Goal: Task Accomplishment & Management: Use online tool/utility

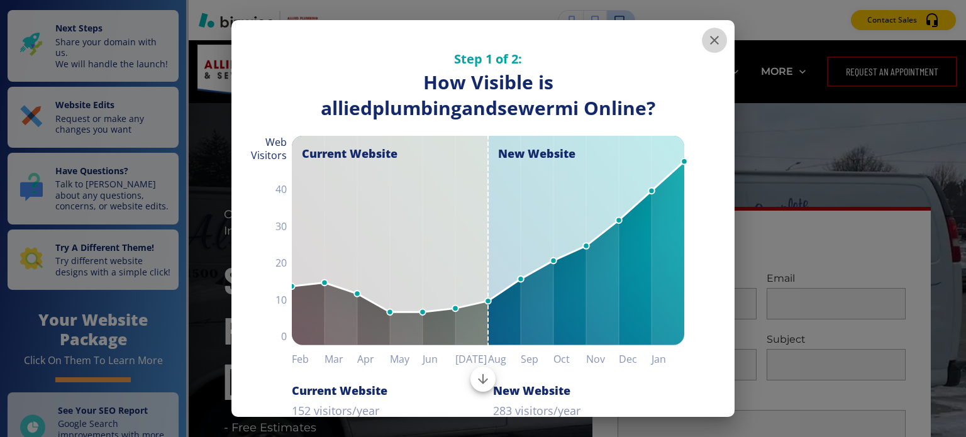
click at [707, 43] on icon "button" at bounding box center [714, 40] width 15 height 15
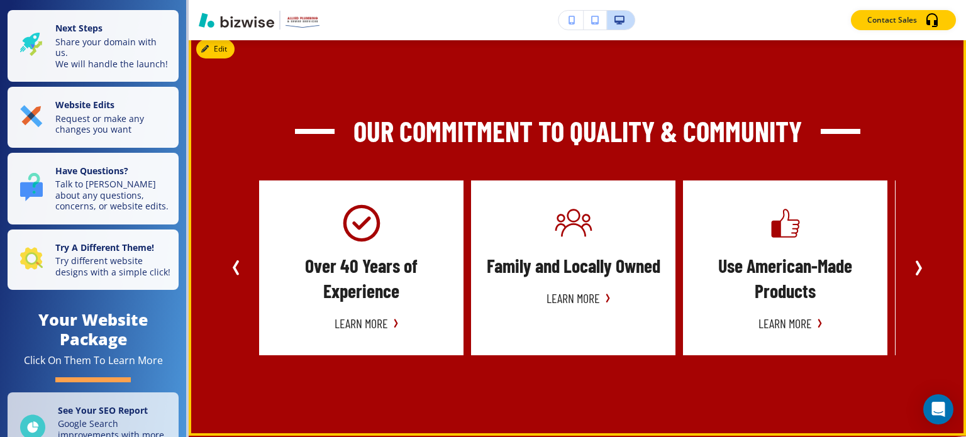
scroll to position [755, 0]
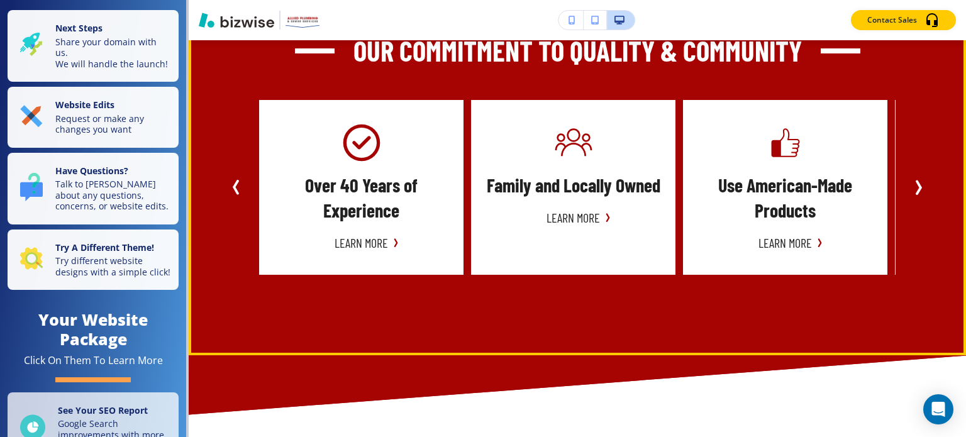
click at [917, 187] on icon "Next Slide" at bounding box center [919, 187] width 4 height 13
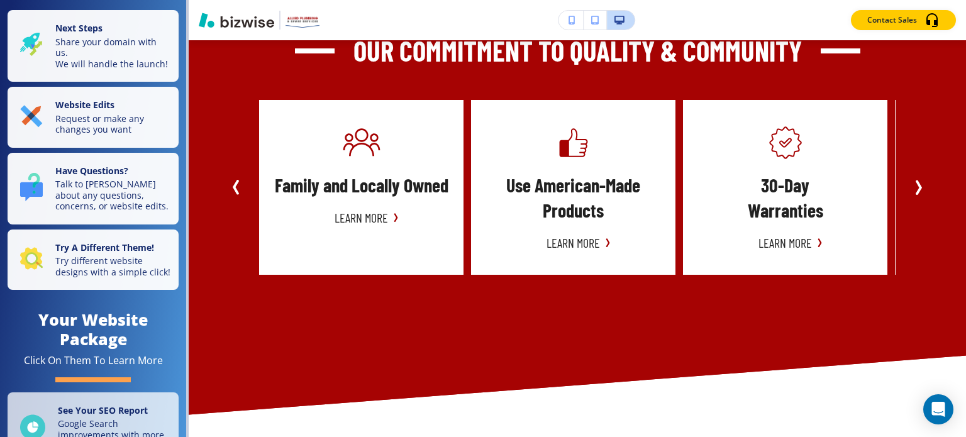
click at [254, 187] on div "Family and Locally Owned Learn more Use American-Made Products Learn More 30-Da…" at bounding box center [577, 187] width 707 height 175
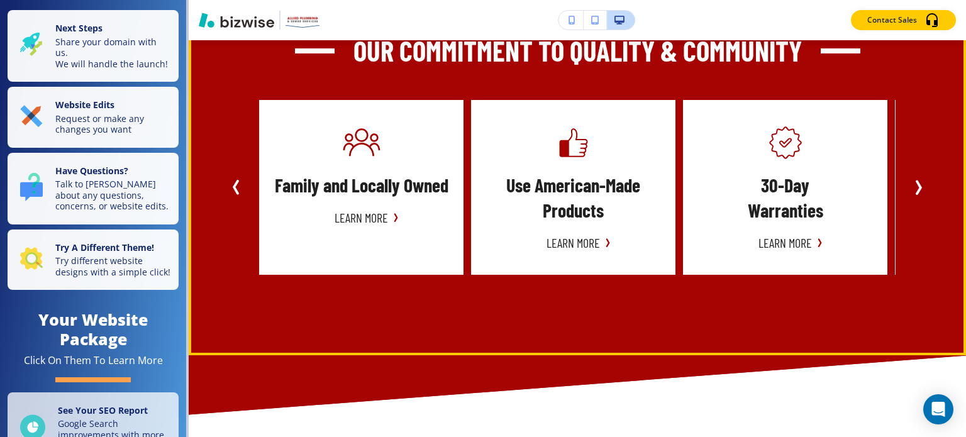
click at [235, 187] on icon "Previous Slide" at bounding box center [236, 187] width 4 height 13
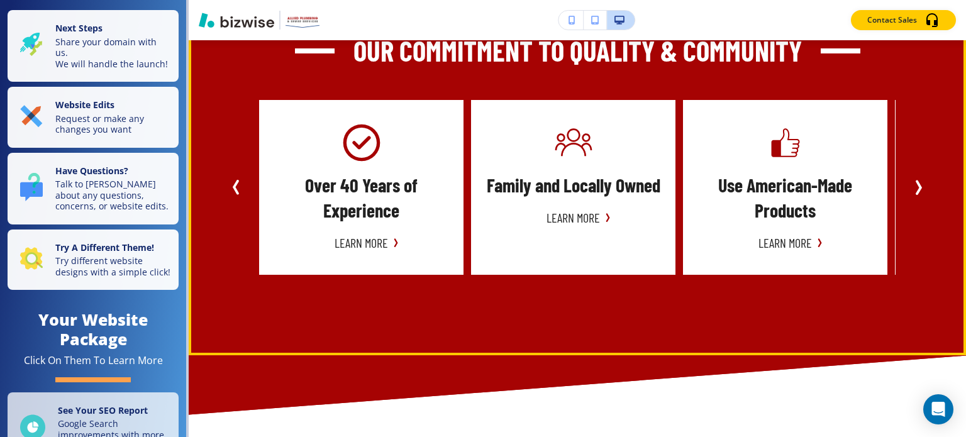
click at [911, 184] on icon "Next Slide" at bounding box center [918, 187] width 15 height 15
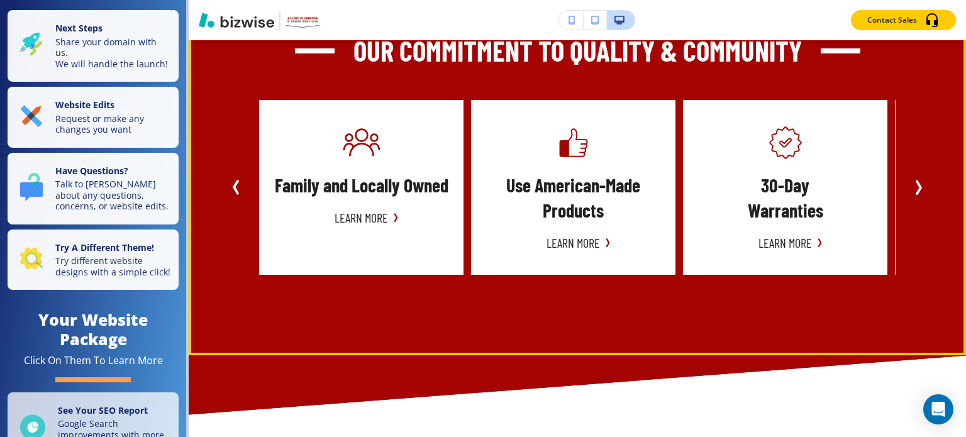
click at [237, 192] on icon "Previous Slide" at bounding box center [236, 187] width 4 height 13
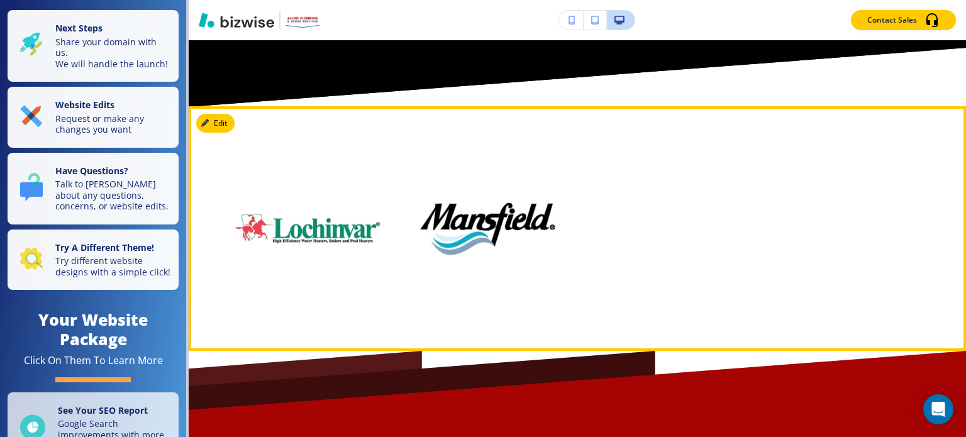
scroll to position [6542, 0]
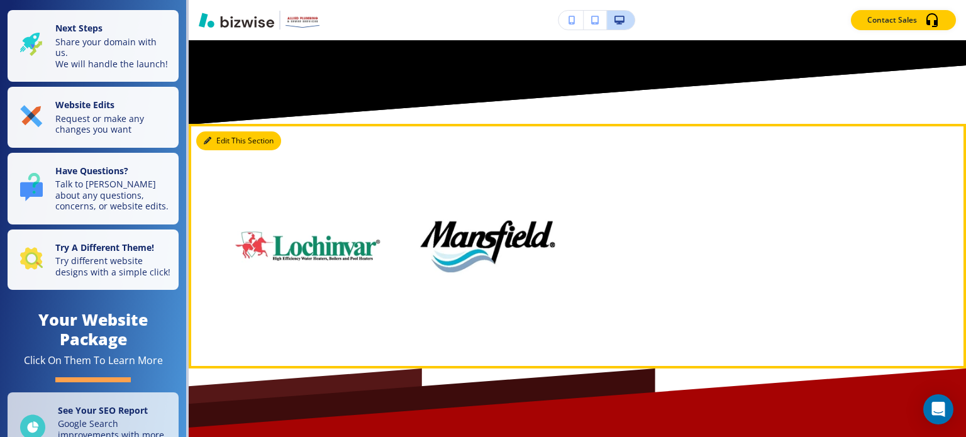
click at [218, 133] on button "Edit This Section" at bounding box center [238, 140] width 85 height 19
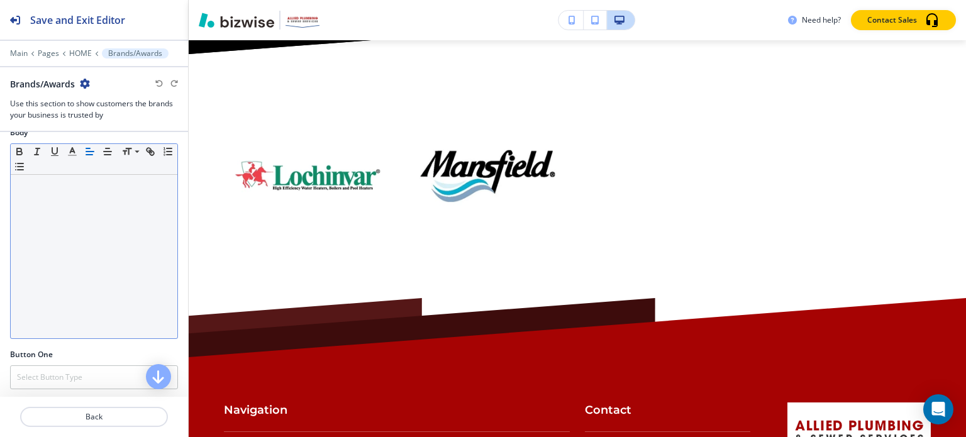
scroll to position [0, 0]
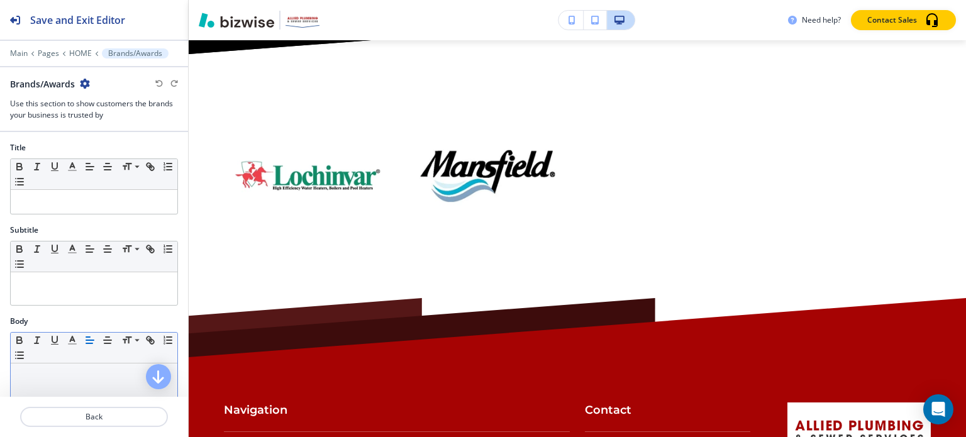
click at [77, 192] on div at bounding box center [94, 202] width 167 height 24
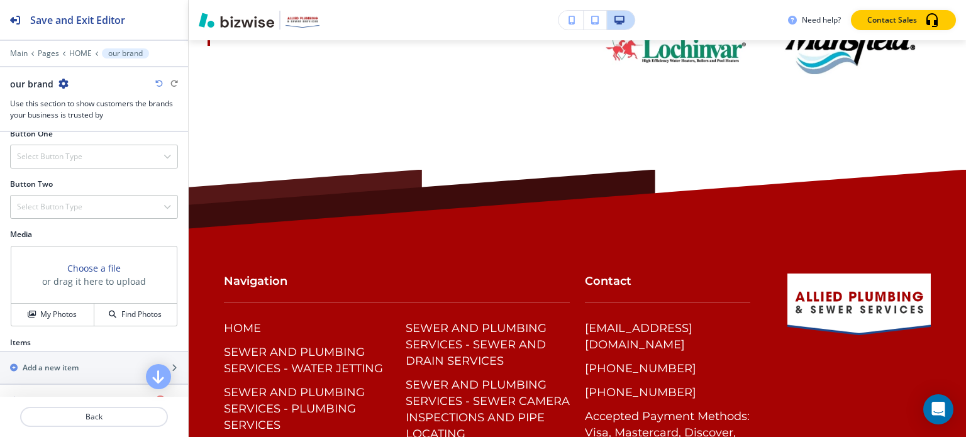
scroll to position [377, 0]
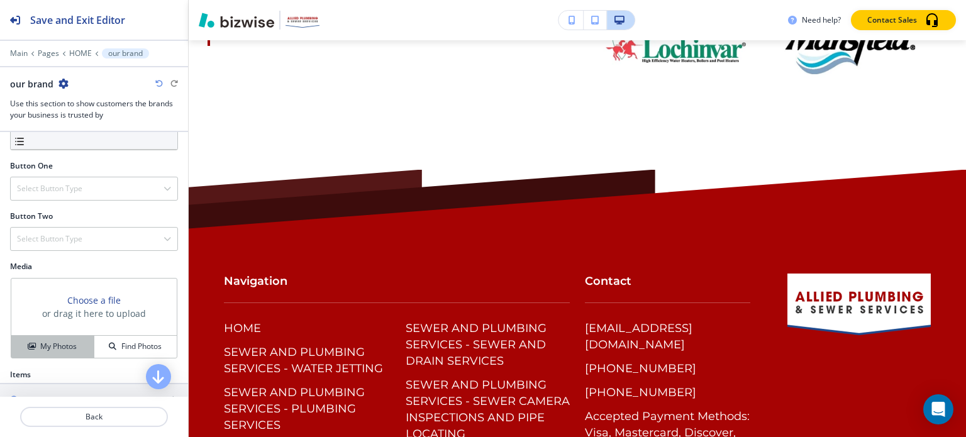
click at [48, 344] on h4 "My Photos" at bounding box center [58, 346] width 36 height 11
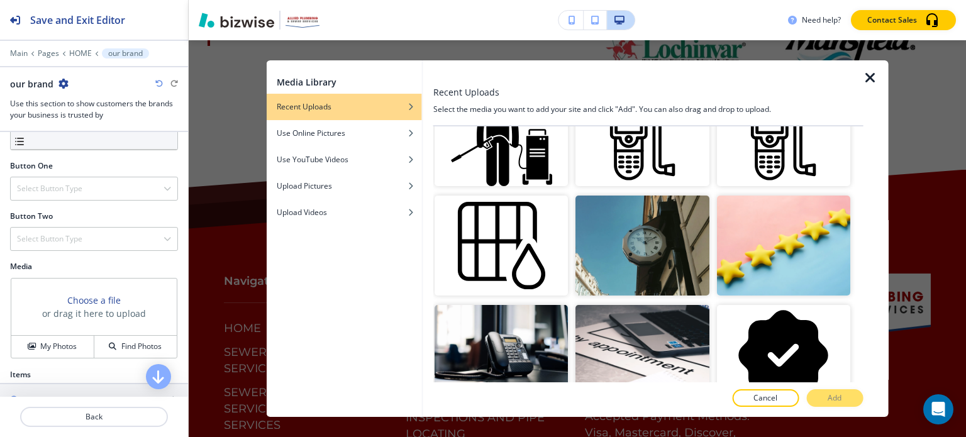
scroll to position [692, 0]
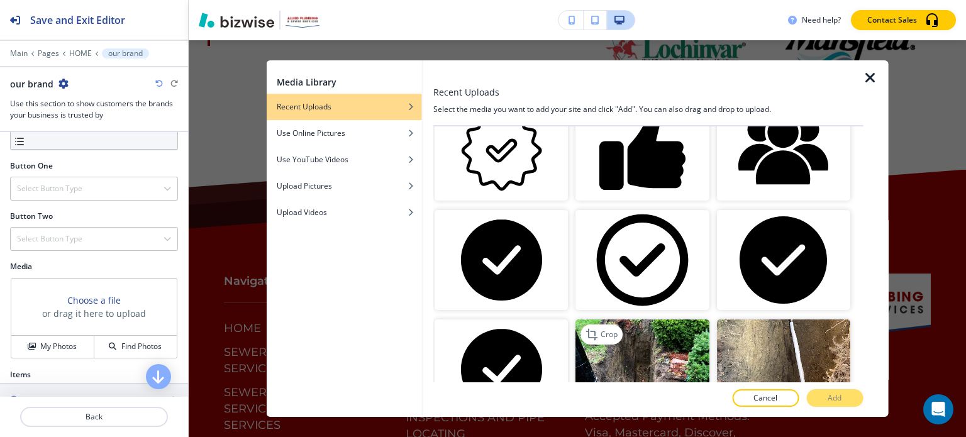
click at [652, 349] on img "button" at bounding box center [642, 370] width 133 height 100
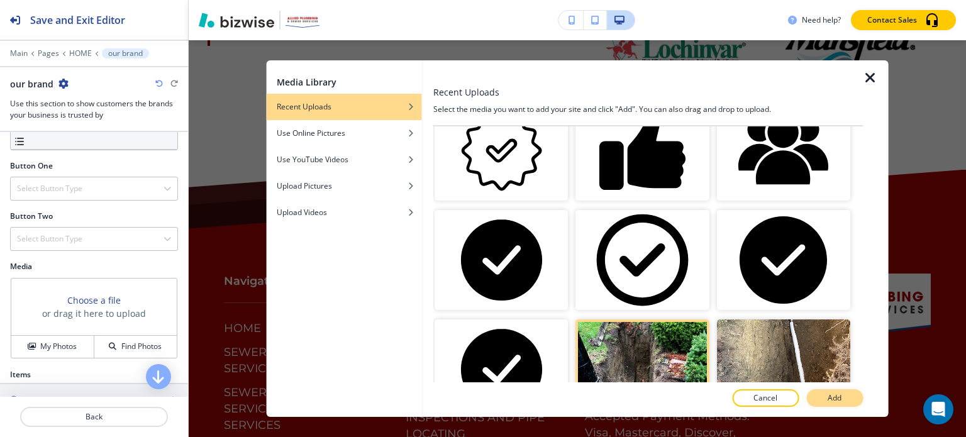
click at [844, 394] on button "Add" at bounding box center [834, 398] width 57 height 18
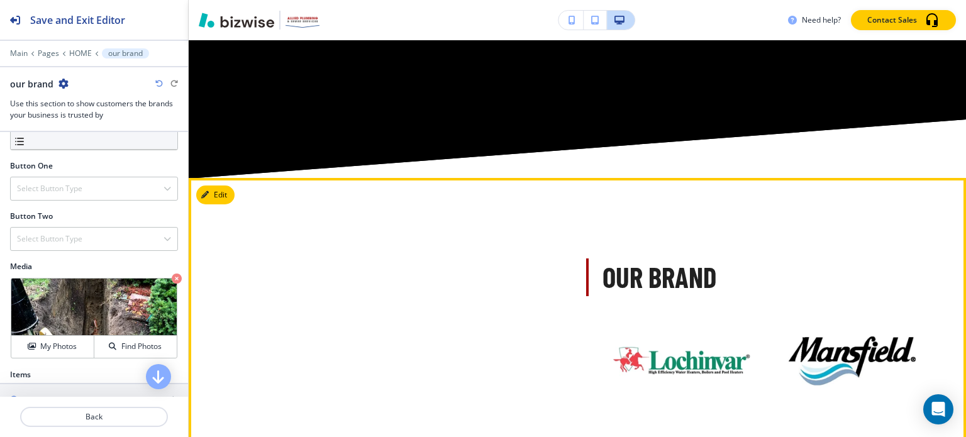
scroll to position [6487, 0]
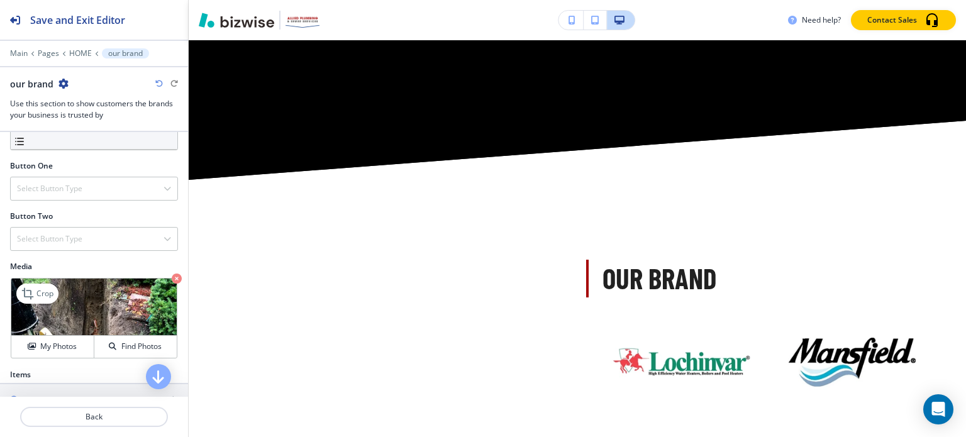
click at [172, 276] on icon "button" at bounding box center [177, 279] width 10 height 10
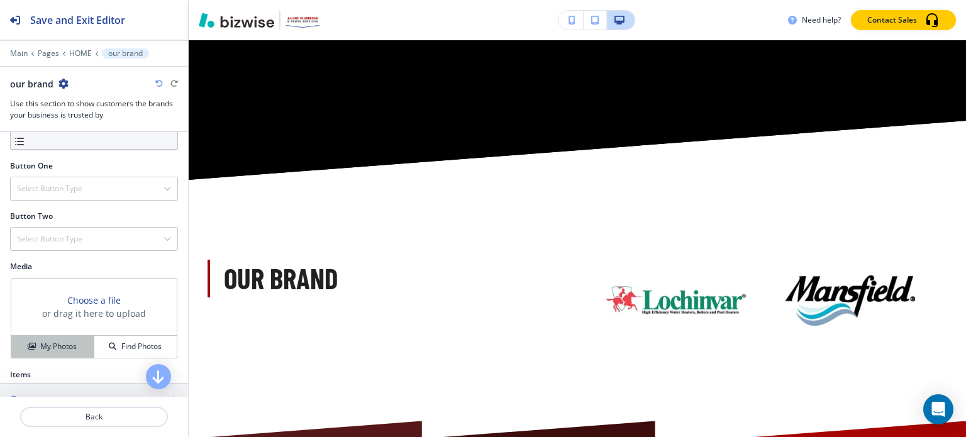
click at [55, 338] on button "My Photos" at bounding box center [52, 347] width 83 height 22
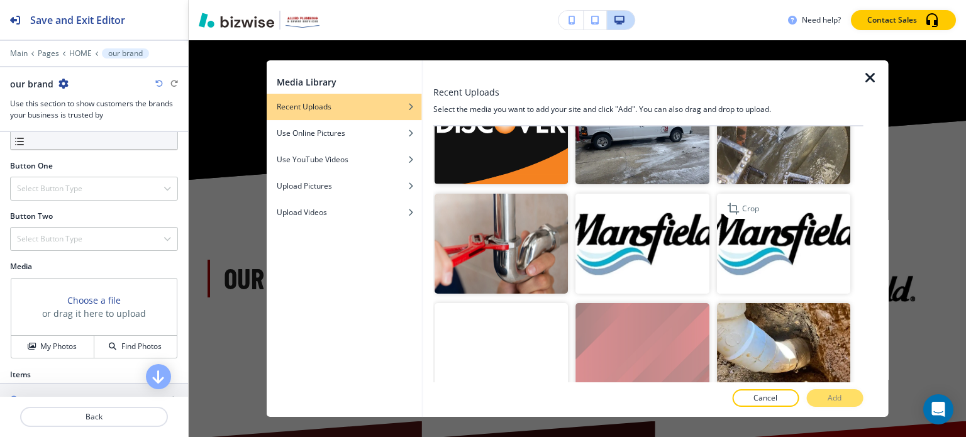
scroll to position [1761, 0]
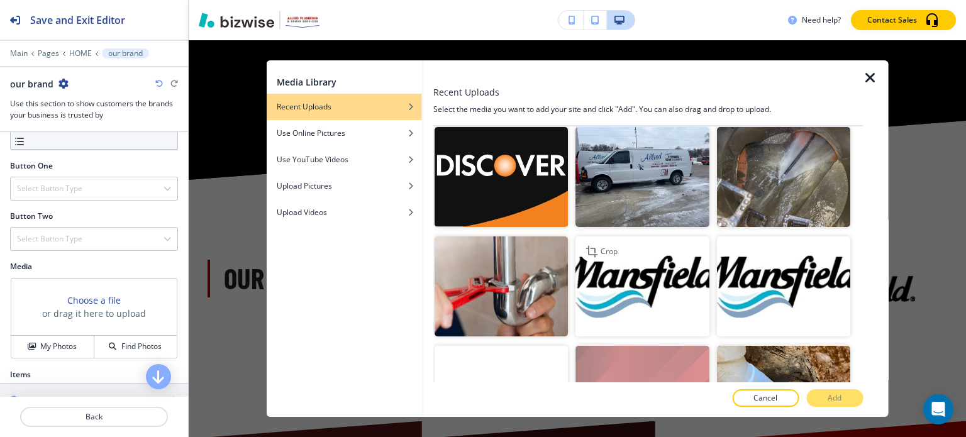
click at [664, 248] on img "button" at bounding box center [642, 287] width 133 height 100
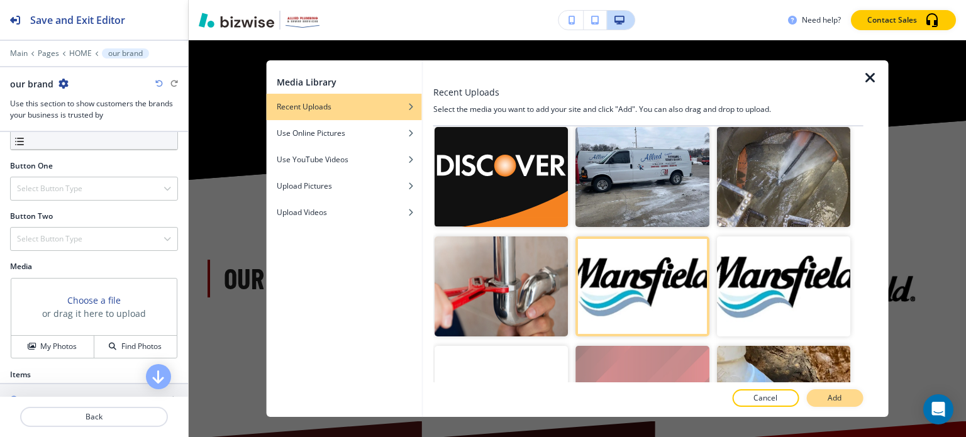
click at [839, 394] on p "Add" at bounding box center [835, 398] width 14 height 11
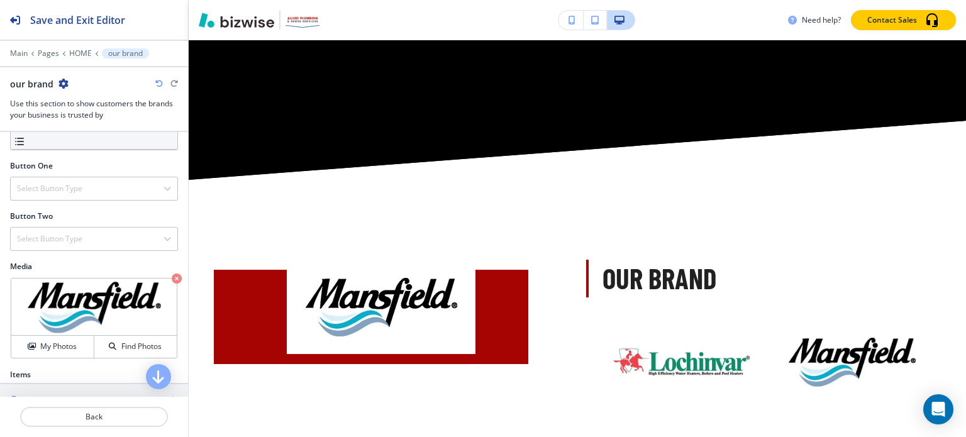
click at [172, 274] on icon "button" at bounding box center [177, 279] width 10 height 10
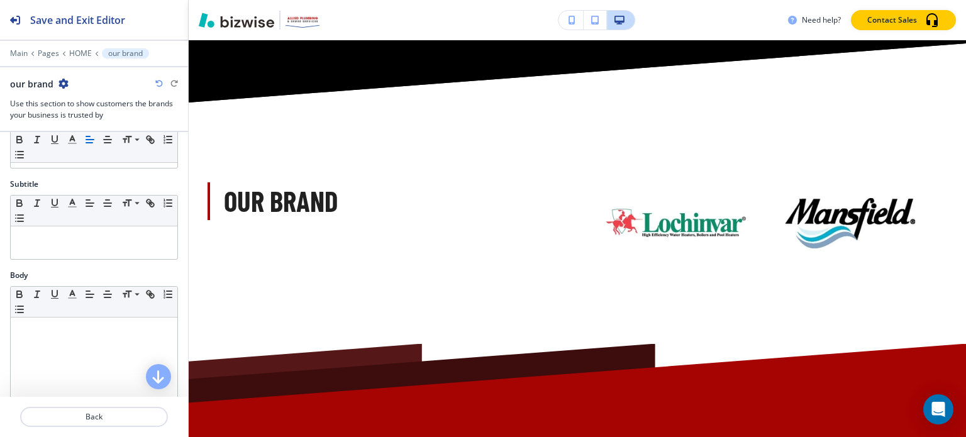
scroll to position [0, 0]
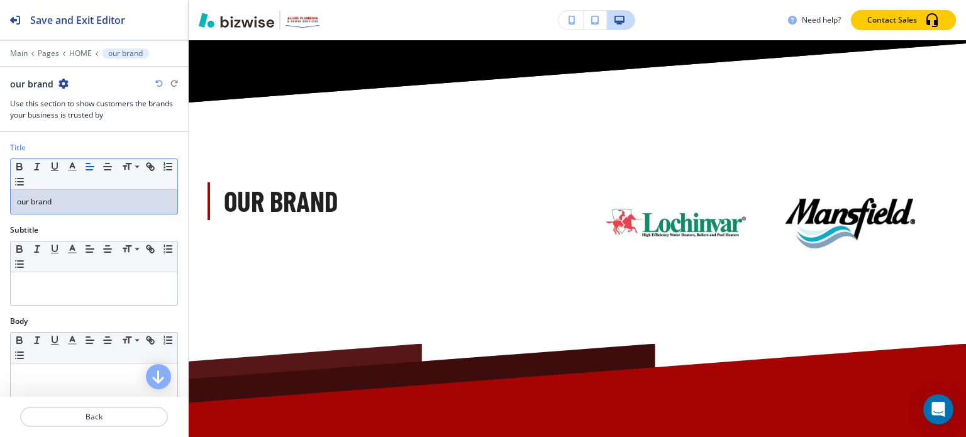
click at [68, 204] on p "our brand" at bounding box center [94, 201] width 154 height 11
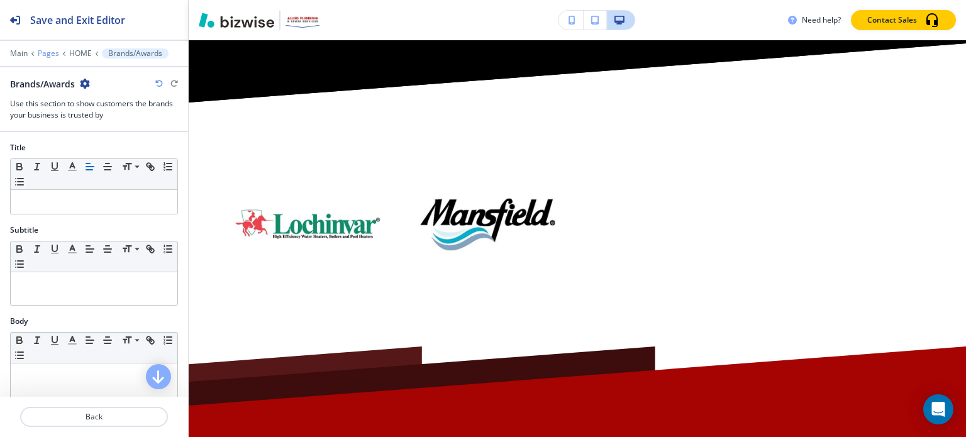
click at [53, 55] on p "Pages" at bounding box center [48, 53] width 21 height 9
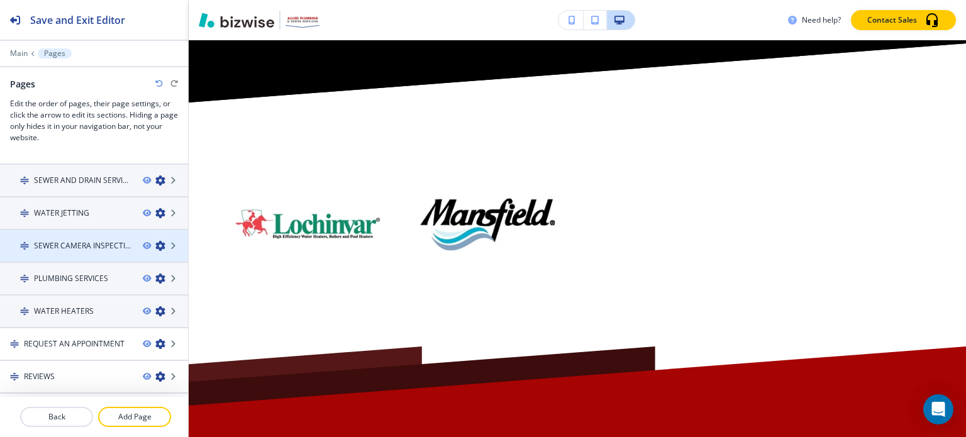
scroll to position [146, 0]
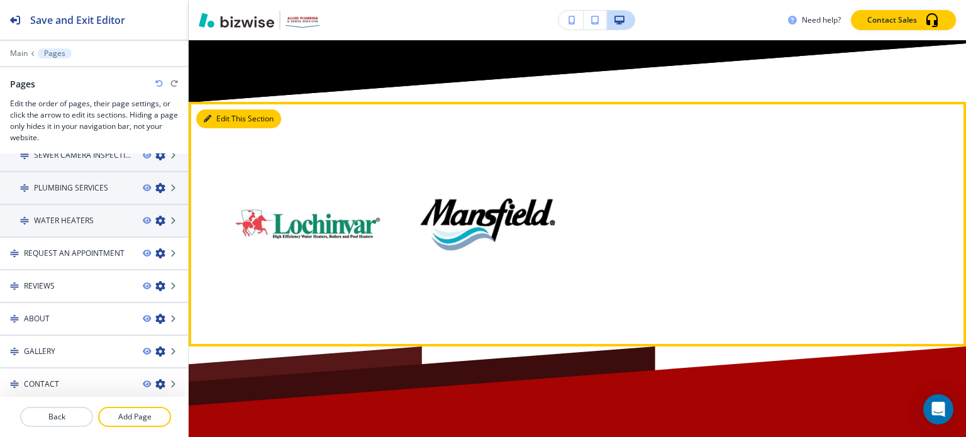
click at [226, 109] on button "Edit This Section" at bounding box center [238, 118] width 85 height 19
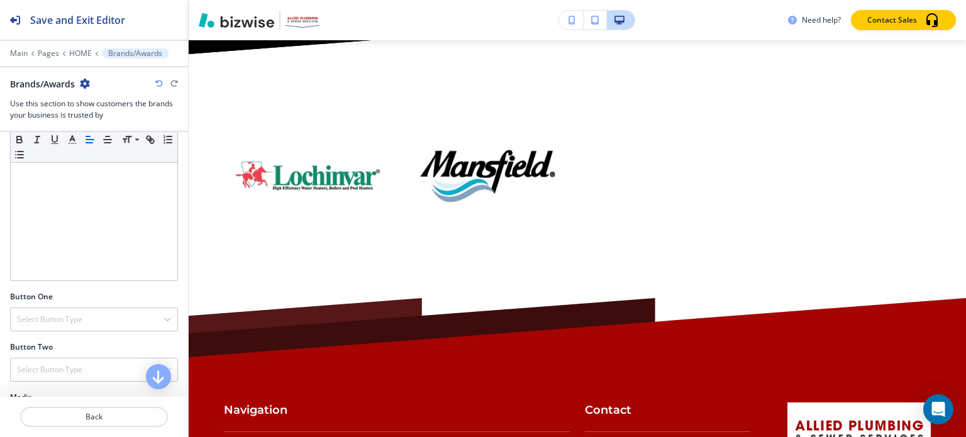
scroll to position [503, 0]
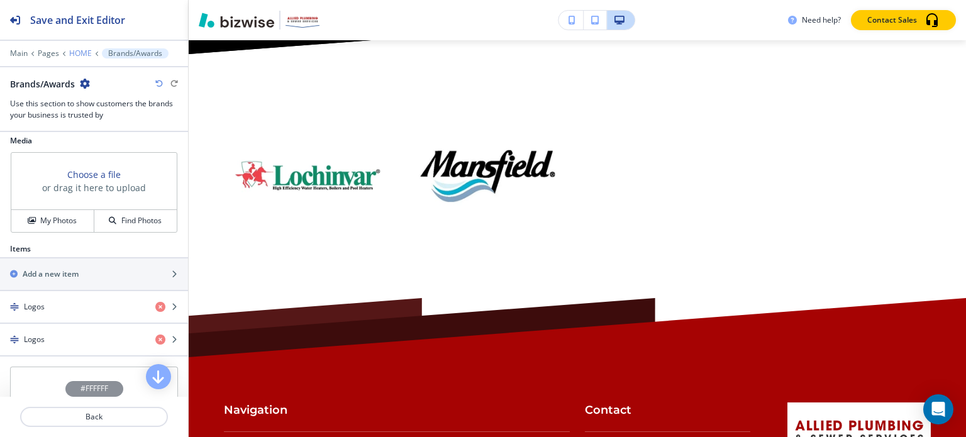
click at [86, 51] on p "HOME" at bounding box center [80, 53] width 23 height 9
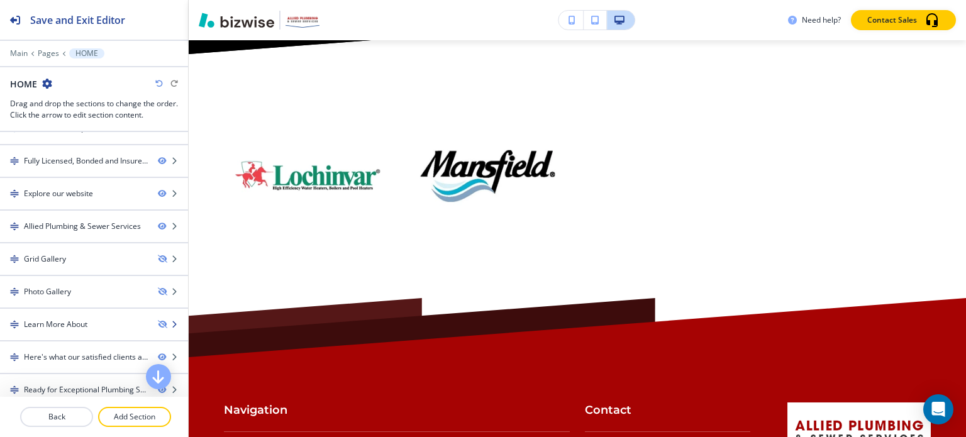
scroll to position [189, 0]
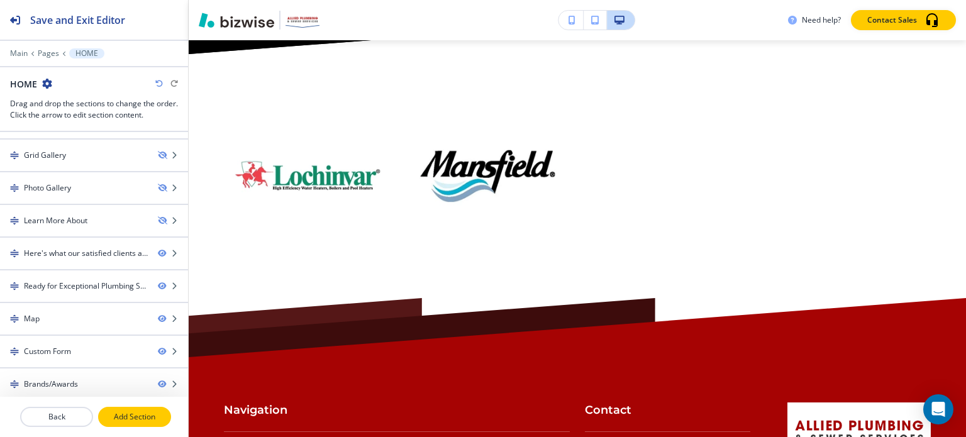
click at [126, 417] on p "Add Section" at bounding box center [134, 416] width 70 height 11
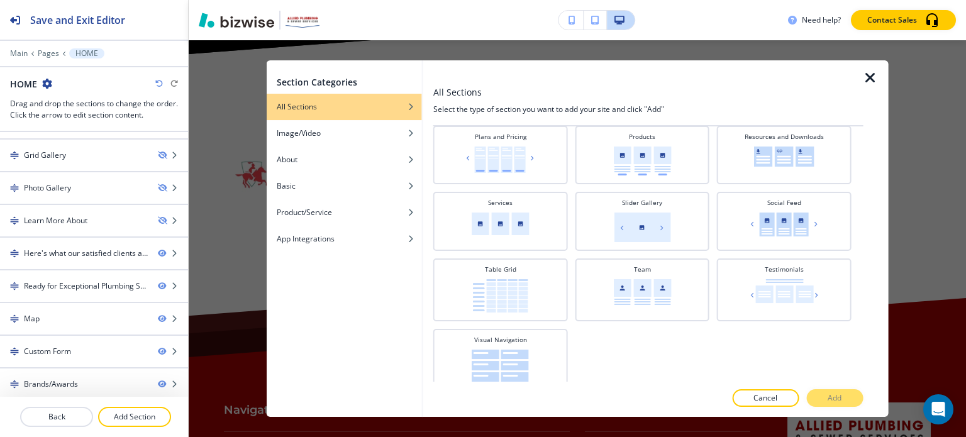
scroll to position [438, 0]
click at [869, 79] on icon "button" at bounding box center [870, 77] width 15 height 15
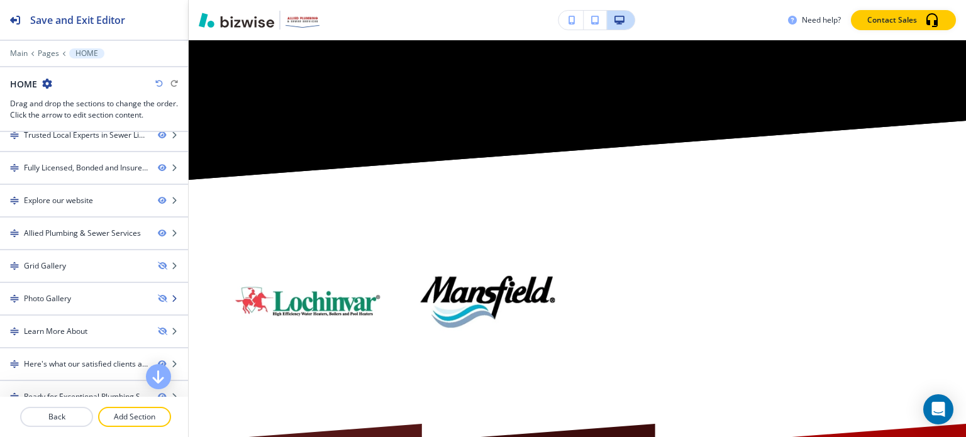
scroll to position [0, 0]
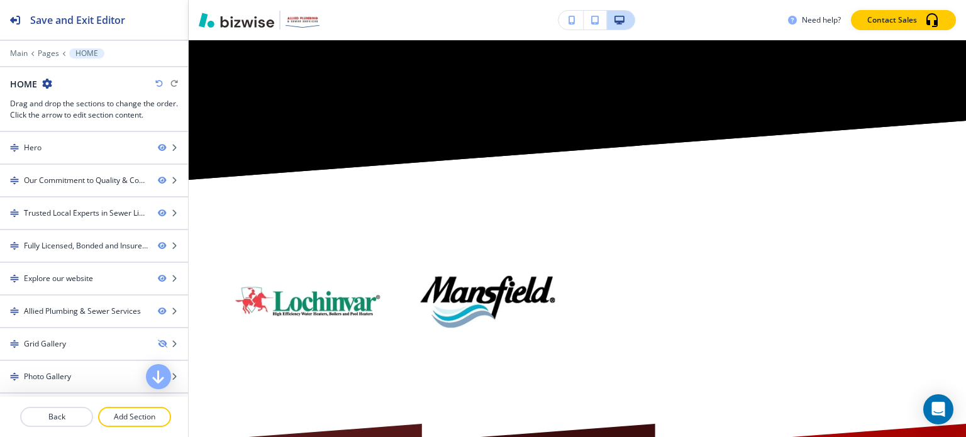
click at [160, 84] on icon "button" at bounding box center [159, 84] width 8 height 8
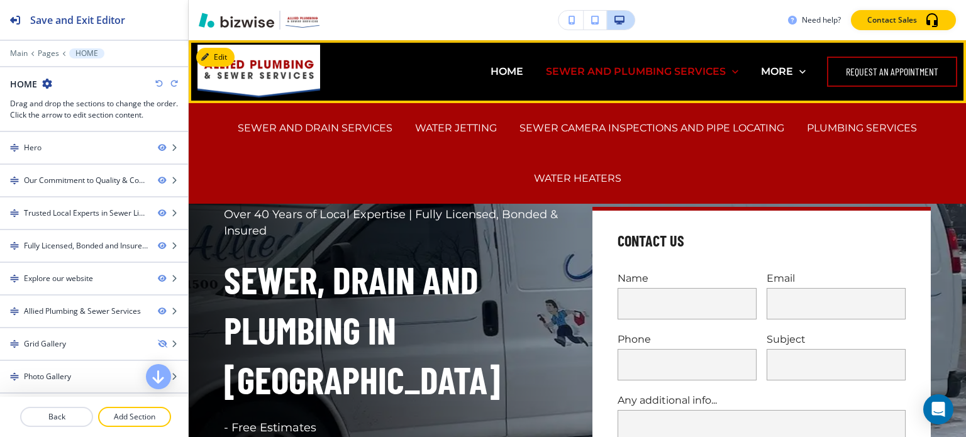
click at [605, 70] on p "SEWER AND PLUMBING SERVICES" at bounding box center [636, 71] width 180 height 14
click at [349, 123] on p "SEWER AND DRAIN SERVICES" at bounding box center [315, 128] width 155 height 14
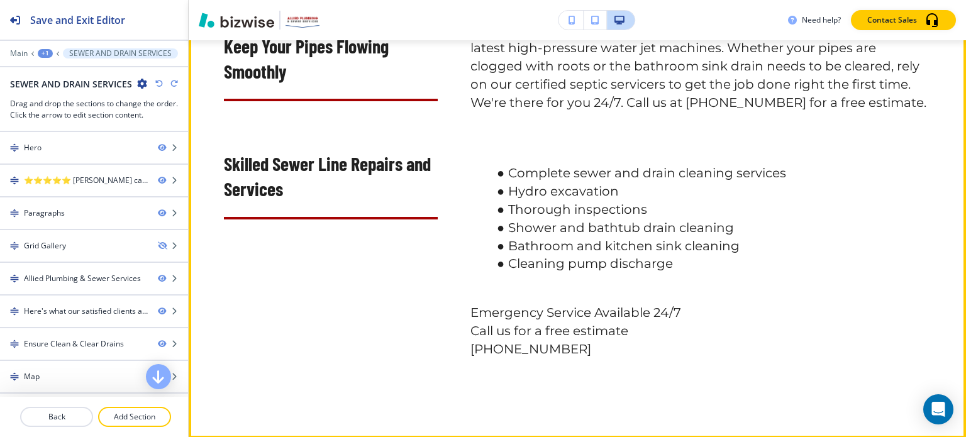
scroll to position [1050, 0]
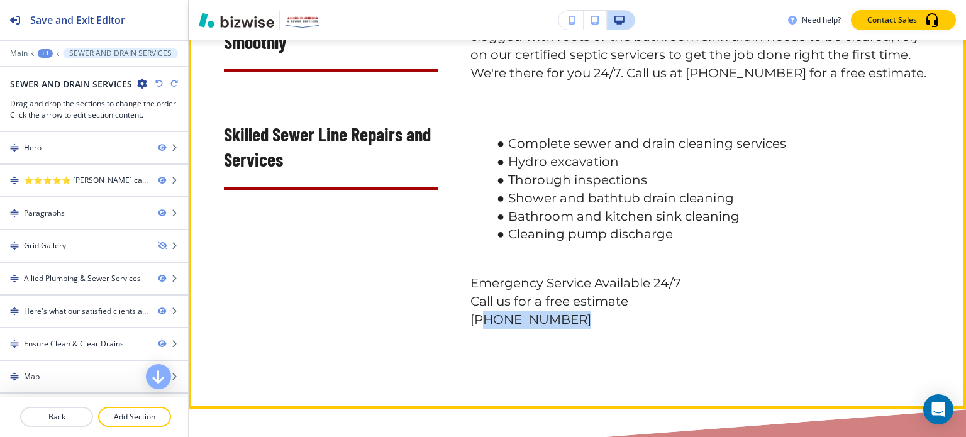
drag, startPoint x: 559, startPoint y: 337, endPoint x: 596, endPoint y: 328, distance: 38.8
click at [482, 328] on p "[PHONE_NUMBER]" at bounding box center [701, 320] width 460 height 18
click at [588, 328] on p "[PHONE_NUMBER]" at bounding box center [701, 320] width 460 height 18
click at [564, 328] on p "[PHONE_NUMBER]" at bounding box center [701, 320] width 460 height 18
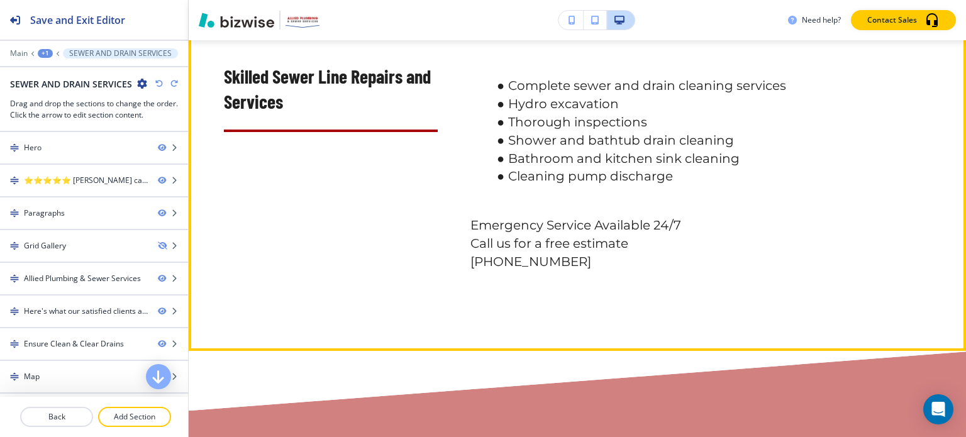
scroll to position [1113, 0]
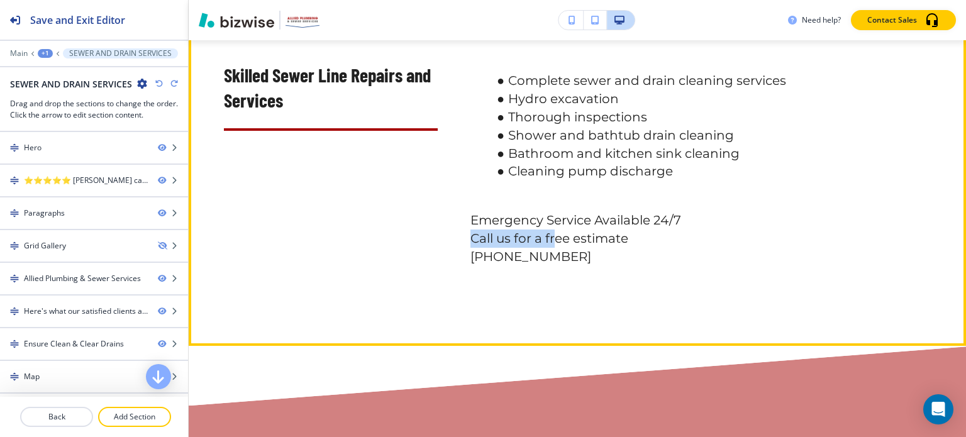
drag, startPoint x: 462, startPoint y: 259, endPoint x: 555, endPoint y: 254, distance: 93.2
click at [555, 253] on div "Complete sewer and drain cleaning services﻿ Hydro excavation Thorough inspectio…" at bounding box center [684, 154] width 493 height 221
click at [601, 287] on div "Keep Your Pipes Flowing Smoothly At Precision Sewer Services, LLC, we understan…" at bounding box center [578, 43] width 778 height 607
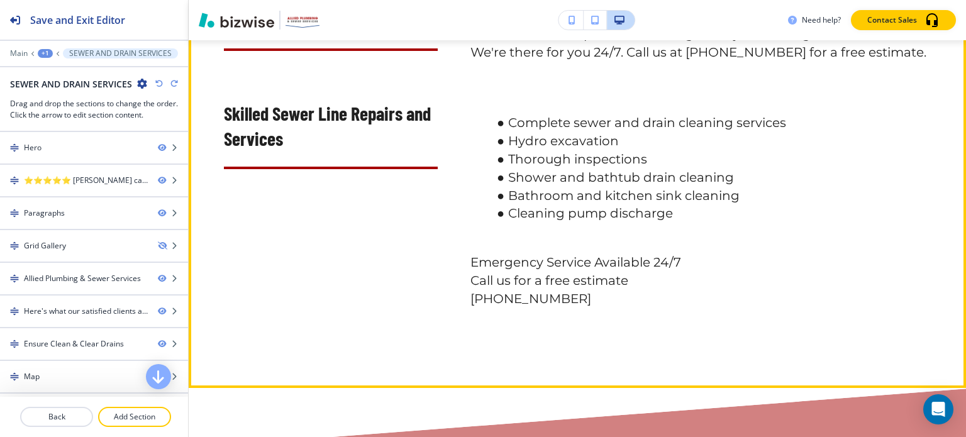
scroll to position [1050, 0]
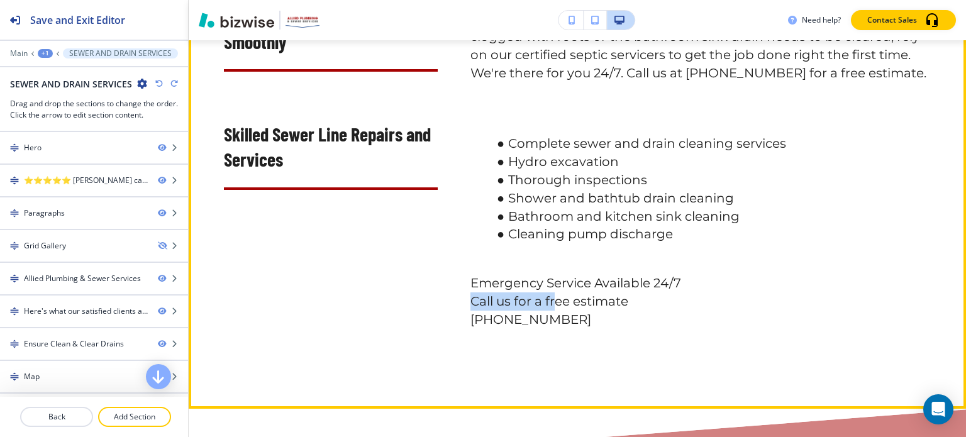
drag, startPoint x: 466, startPoint y: 316, endPoint x: 551, endPoint y: 316, distance: 85.6
click at [551, 316] on div "Complete sewer and drain cleaning services﻿ Hydro excavation Thorough inspectio…" at bounding box center [684, 217] width 493 height 221
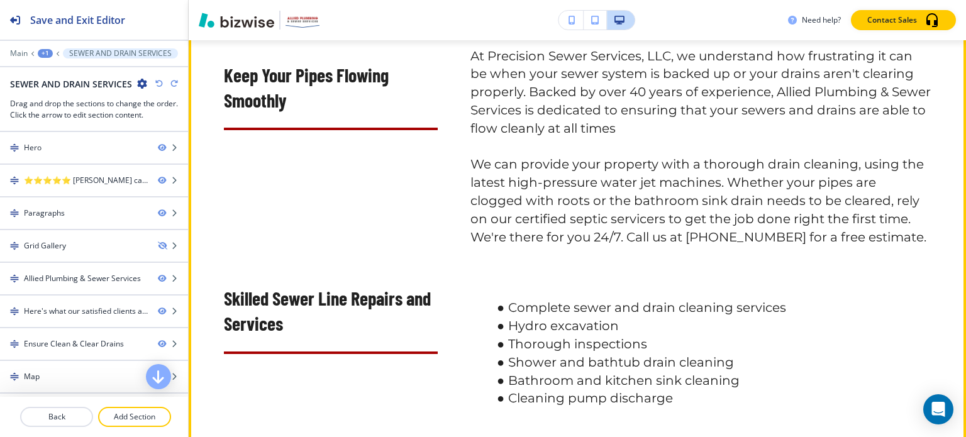
scroll to position [861, 0]
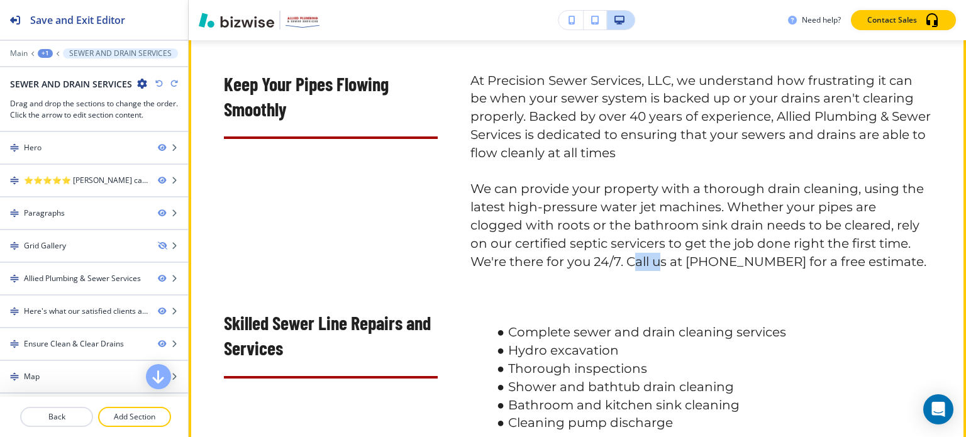
drag, startPoint x: 628, startPoint y: 278, endPoint x: 659, endPoint y: 276, distance: 30.9
click at [659, 271] on p "We can provide your property with a thorough drain cleaning, using the latest h…" at bounding box center [701, 225] width 460 height 91
click at [608, 292] on div "Keep Your Pipes Flowing Smoothly At Precision Sewer Services, LLC, we understan…" at bounding box center [577, 295] width 707 height 446
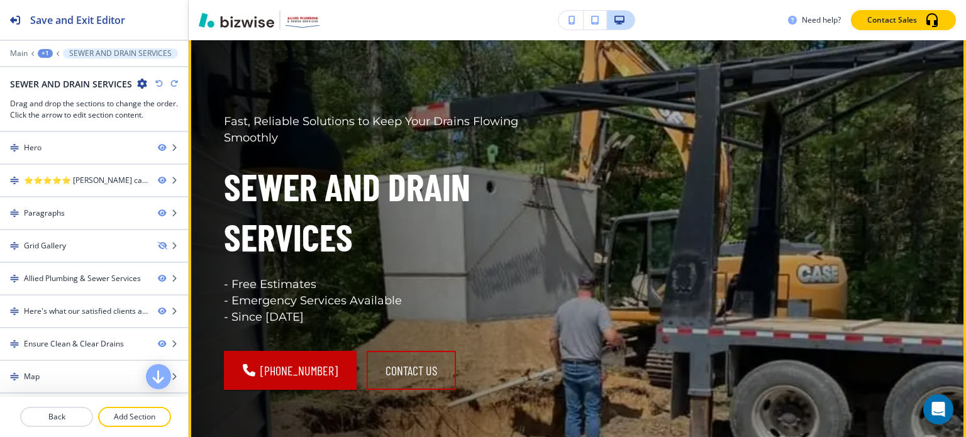
scroll to position [0, 0]
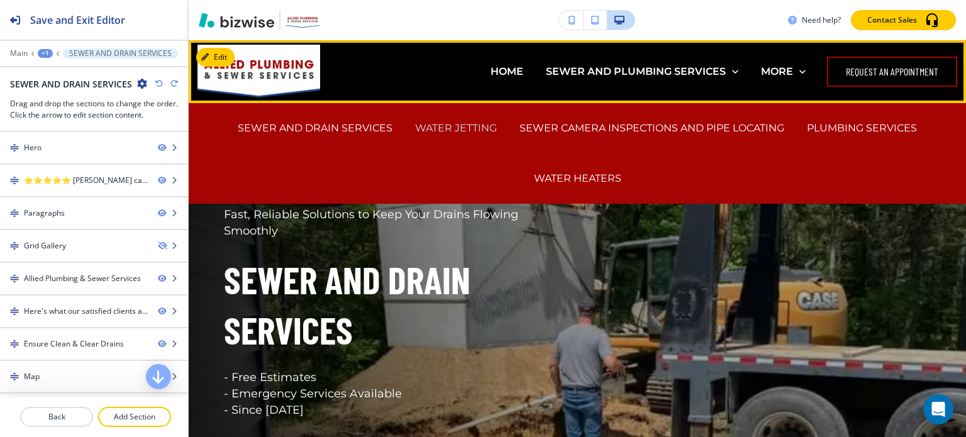
click at [459, 124] on p "WATER JETTING" at bounding box center [456, 128] width 82 height 14
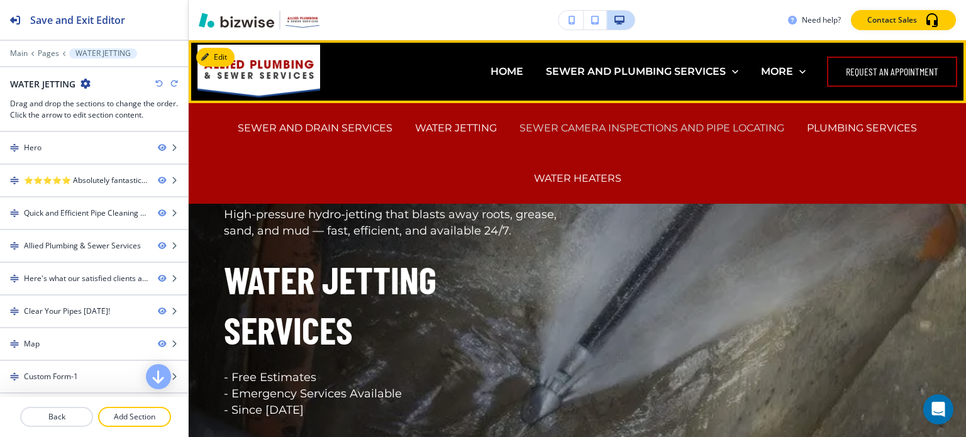
click at [567, 126] on p "SEWER CAMERA INSPECTIONS AND PIPE LOCATING" at bounding box center [652, 128] width 265 height 14
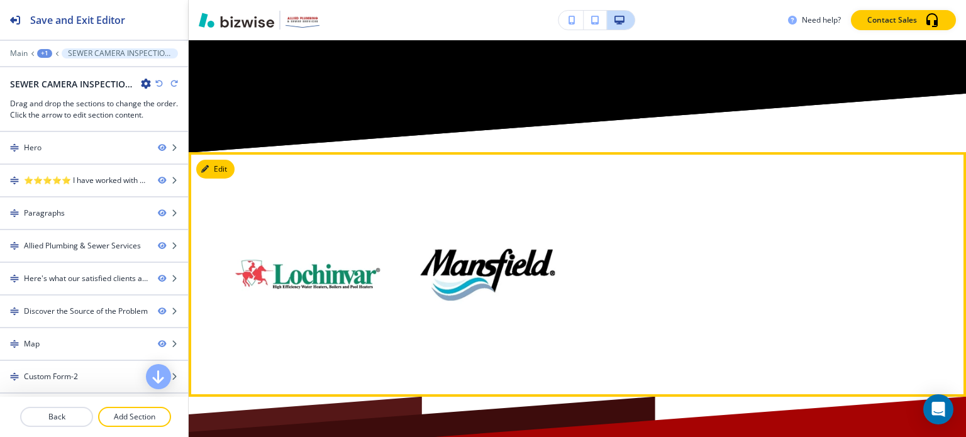
scroll to position [4721, 0]
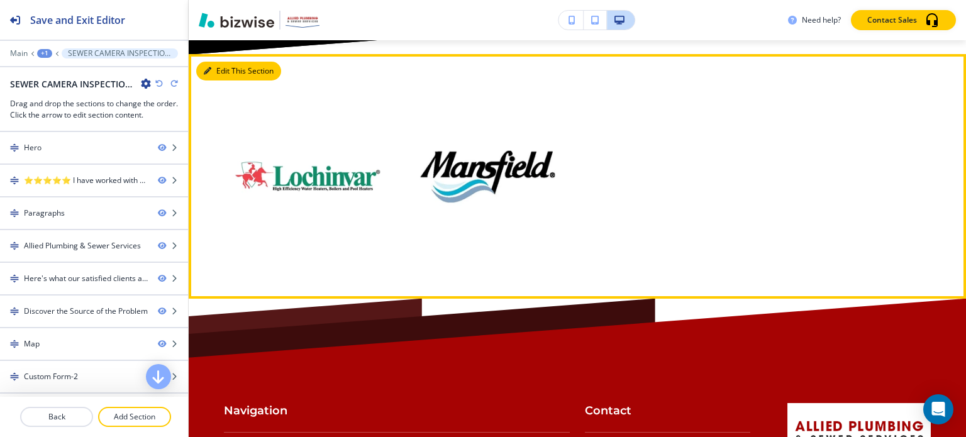
click at [228, 81] on button "Edit This Section" at bounding box center [238, 71] width 85 height 19
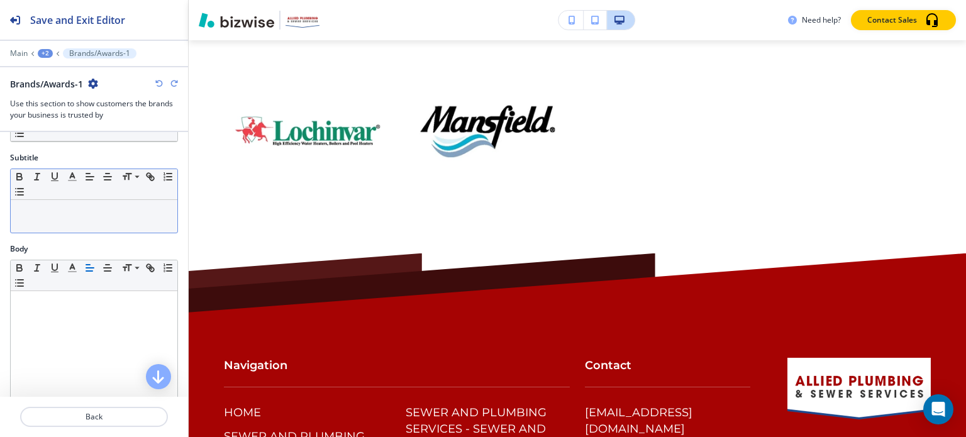
scroll to position [0, 0]
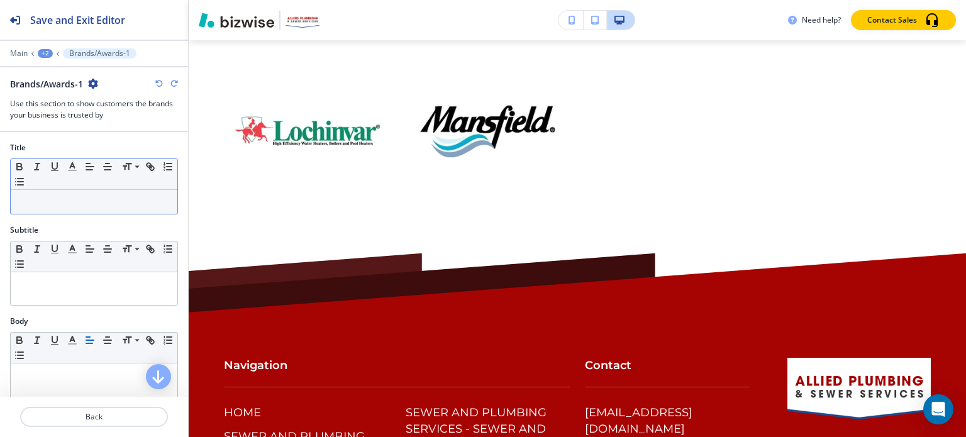
click at [100, 200] on p at bounding box center [94, 201] width 154 height 11
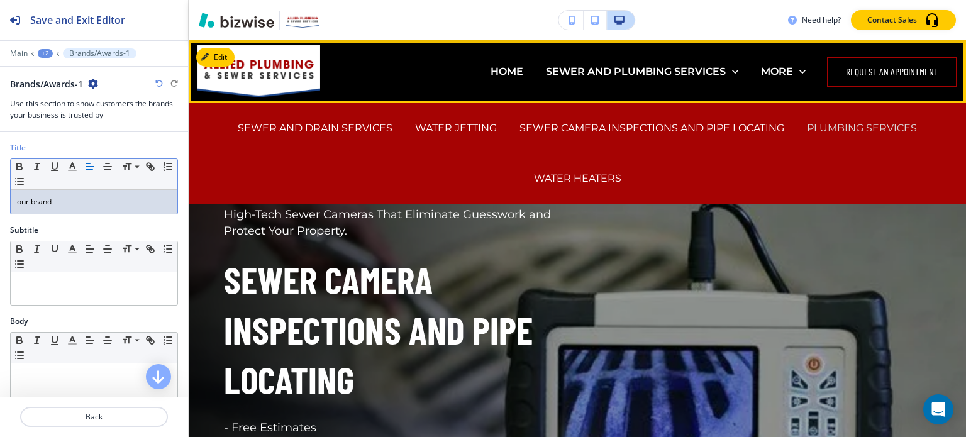
click at [874, 127] on p "PLUMBING SERVICES" at bounding box center [862, 128] width 110 height 14
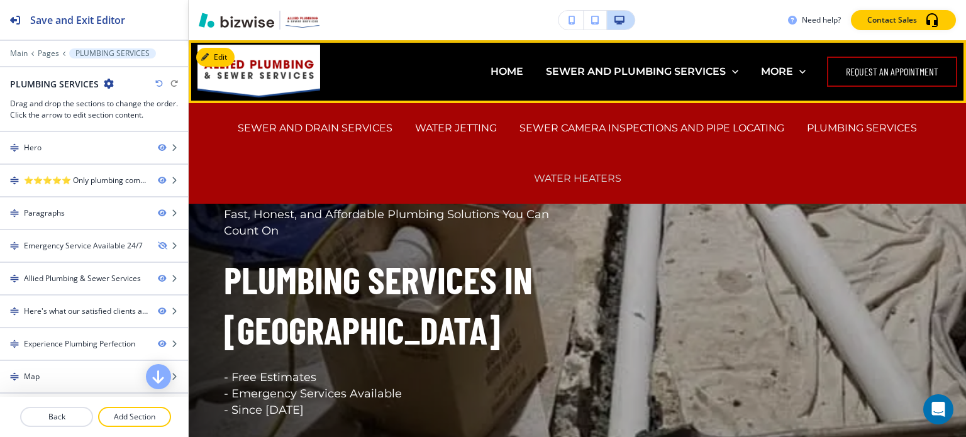
click at [576, 176] on p "WATER HEATERS" at bounding box center [577, 178] width 87 height 14
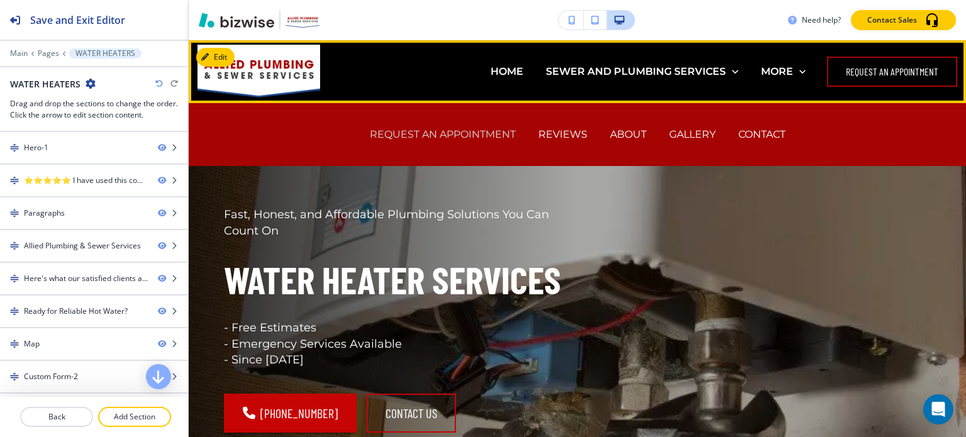
click at [481, 131] on p "REQUEST AN APPOINTMENT" at bounding box center [443, 134] width 146 height 14
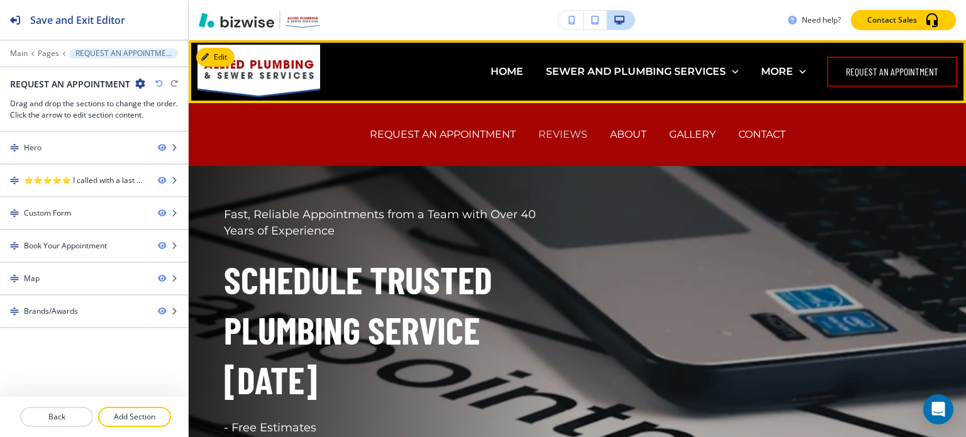
click at [561, 133] on p "REVIEWS" at bounding box center [562, 134] width 49 height 14
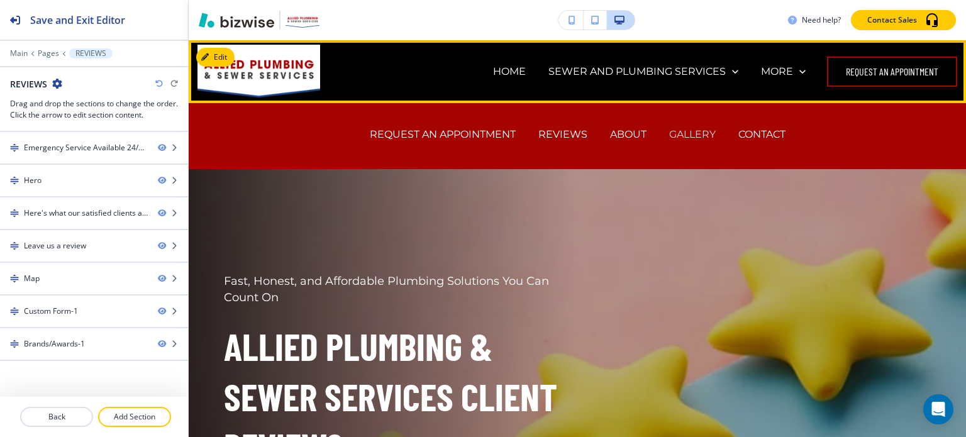
click at [672, 135] on p "GALLERY" at bounding box center [692, 134] width 47 height 14
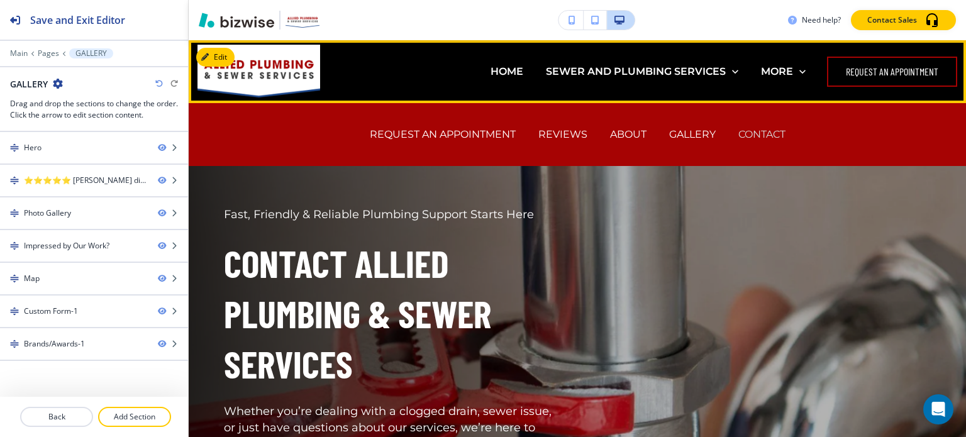
click at [757, 133] on p "CONTACT" at bounding box center [762, 134] width 47 height 14
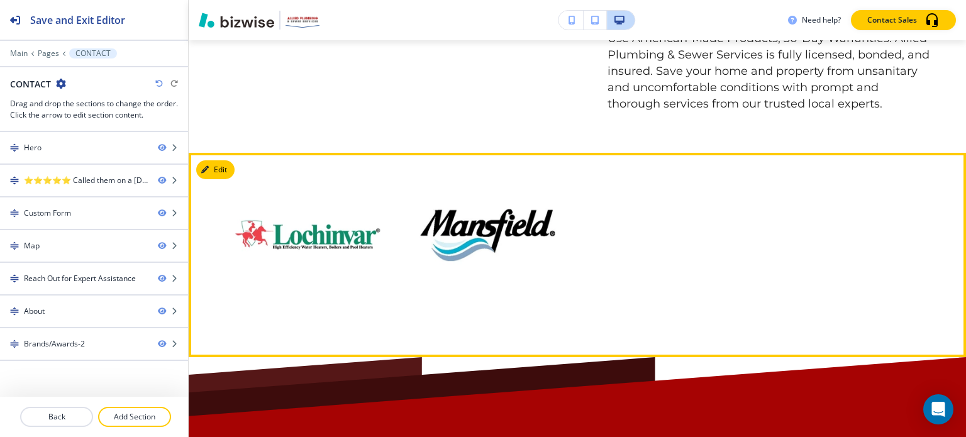
scroll to position [3145, 0]
